Goal: Task Accomplishment & Management: Use online tool/utility

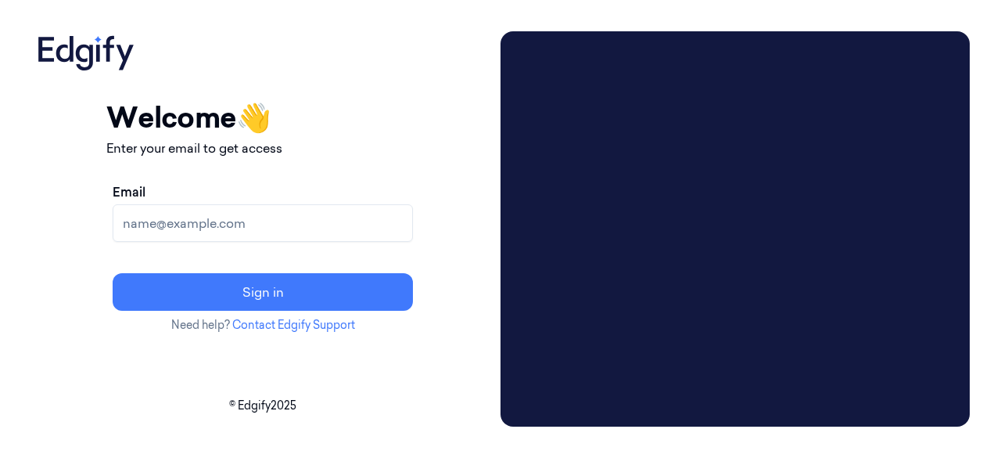
click at [331, 228] on input "Email" at bounding box center [263, 223] width 300 height 38
type input "v"
type input "gorantla.rohitha@heb.com"
click at [113, 273] on button "Sign in" at bounding box center [263, 292] width 300 height 38
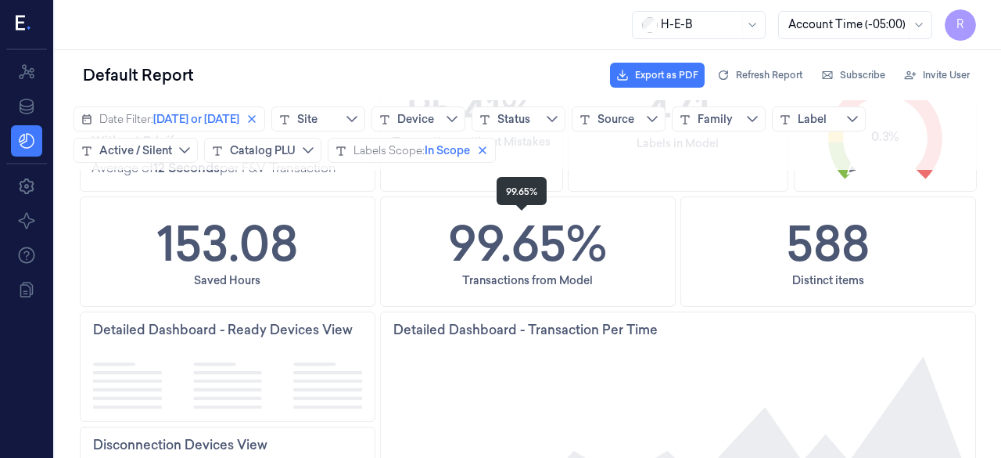
scroll to position [308, 0]
